Goal: Find specific page/section: Find specific page/section

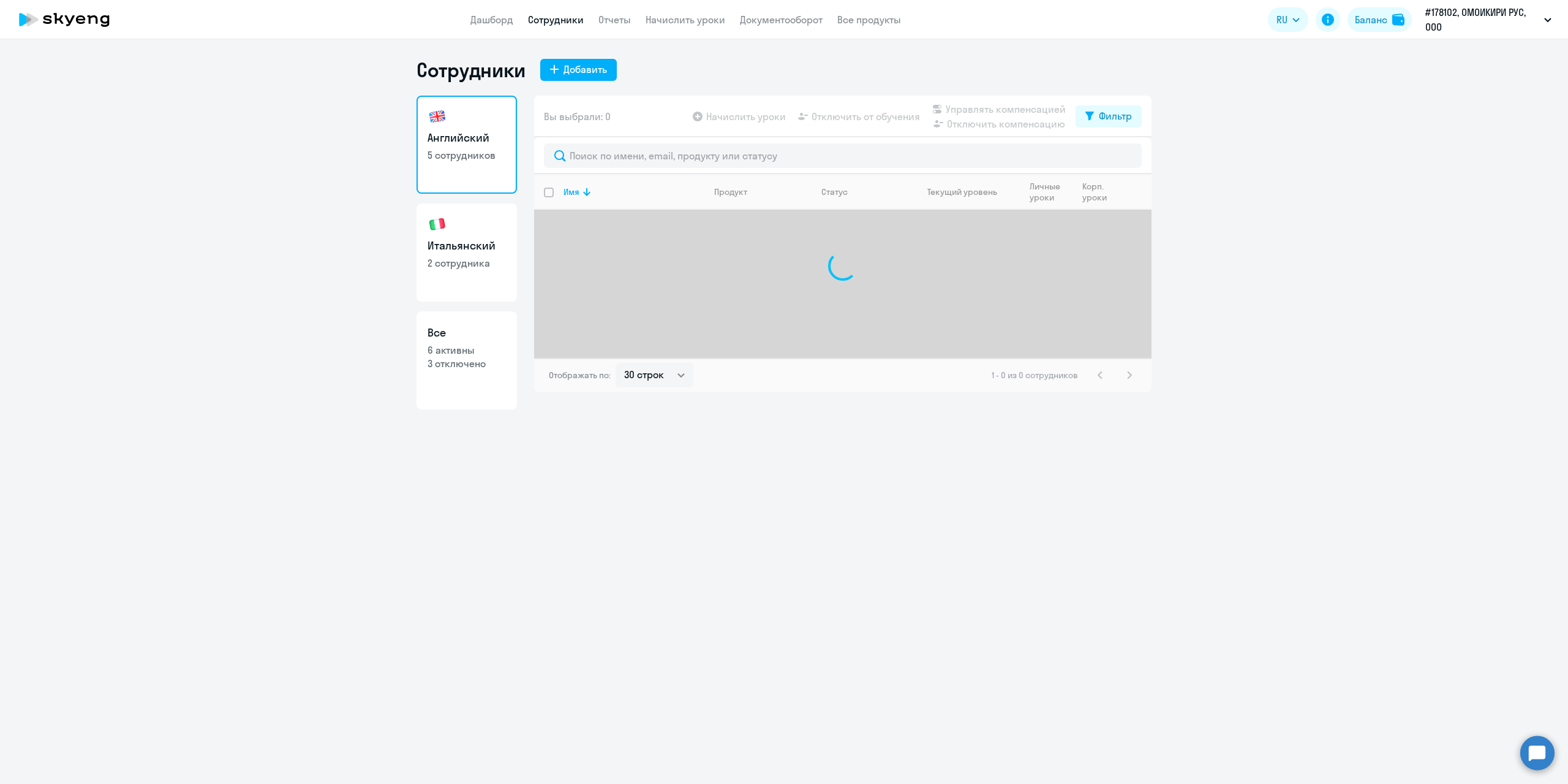
select select "30"
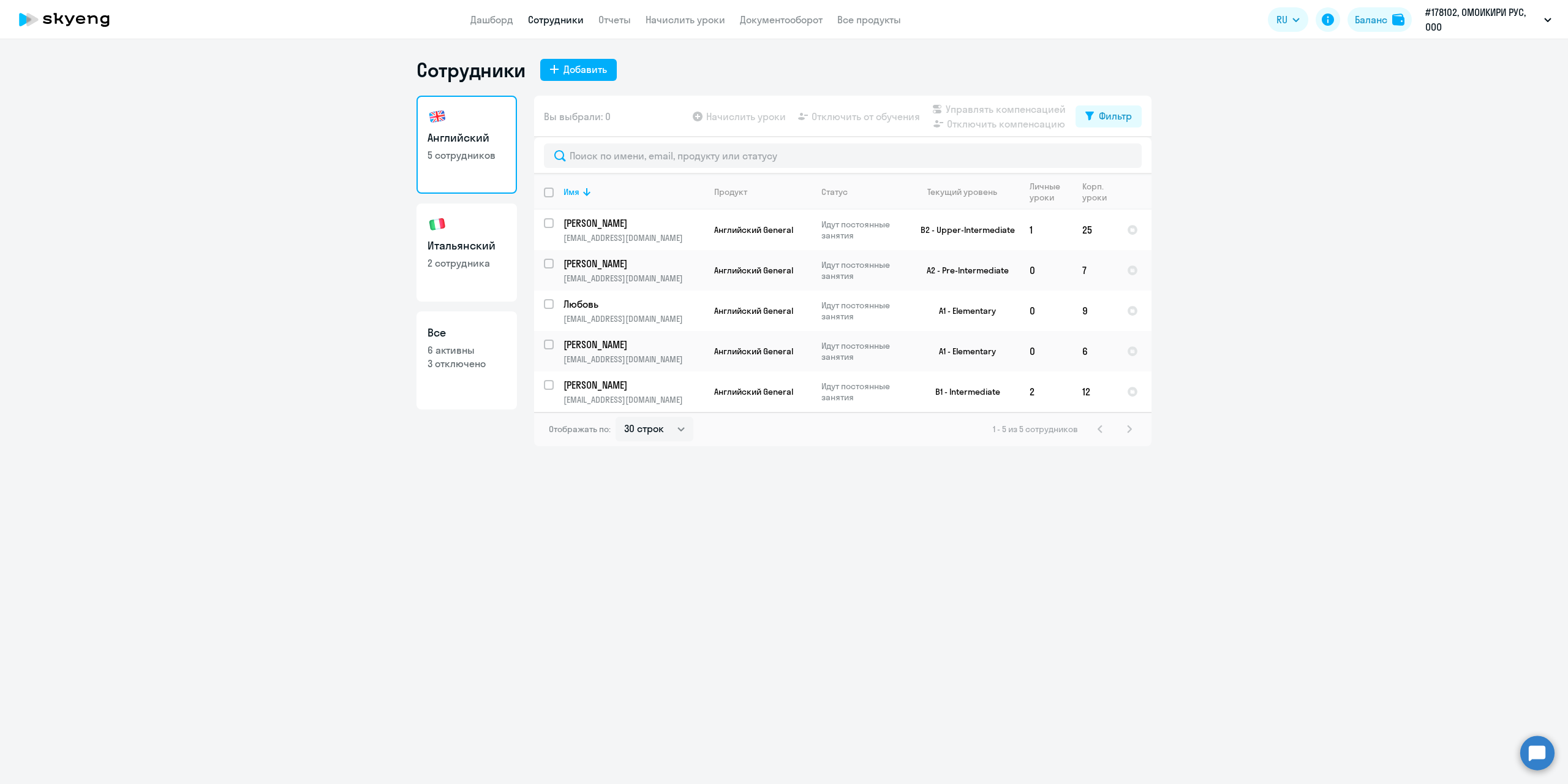
click at [462, 256] on link "Итальянский 2 сотрудника" at bounding box center [466, 252] width 101 height 98
select select "30"
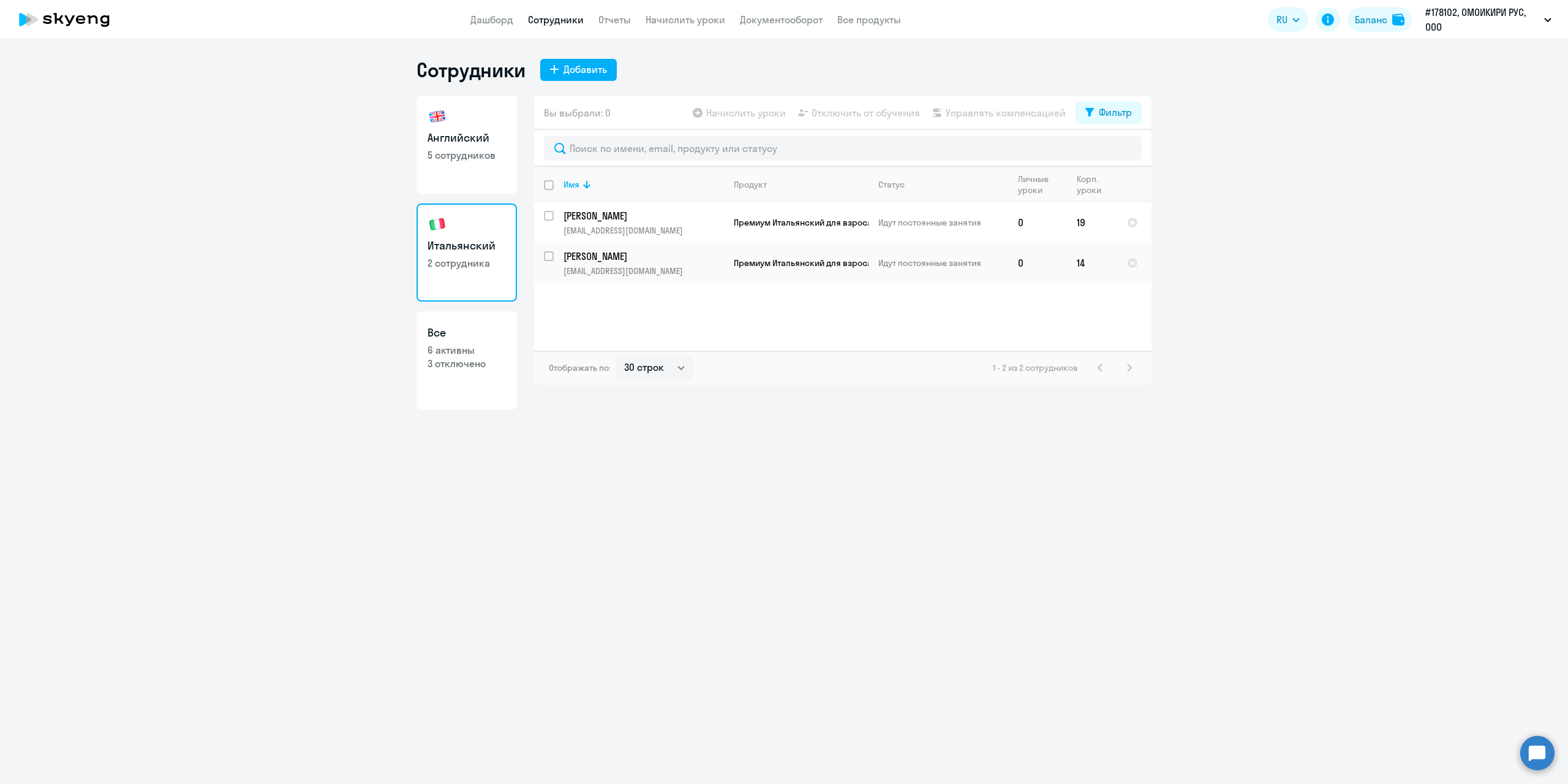
click at [453, 158] on p "5 сотрудников" at bounding box center [466, 156] width 78 height 14
select select "30"
